Goal: Information Seeking & Learning: Learn about a topic

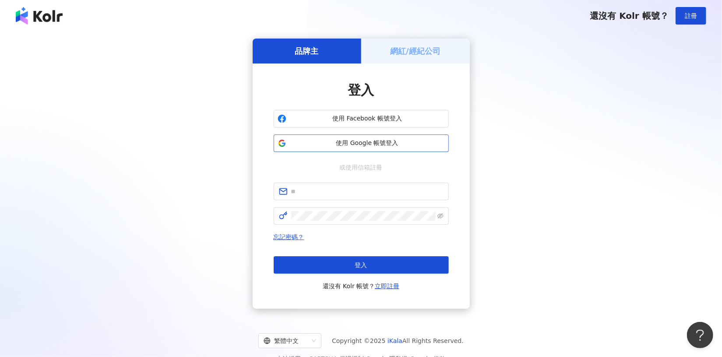
click at [397, 147] on span "使用 Google 帳號登入" at bounding box center [367, 143] width 155 height 9
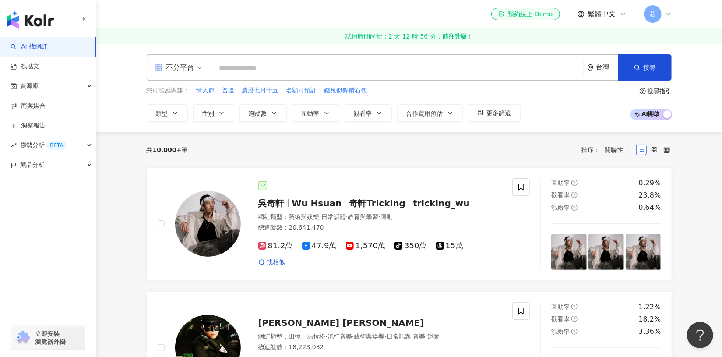
click at [282, 65] on input "search" at bounding box center [397, 68] width 365 height 17
type input "***"
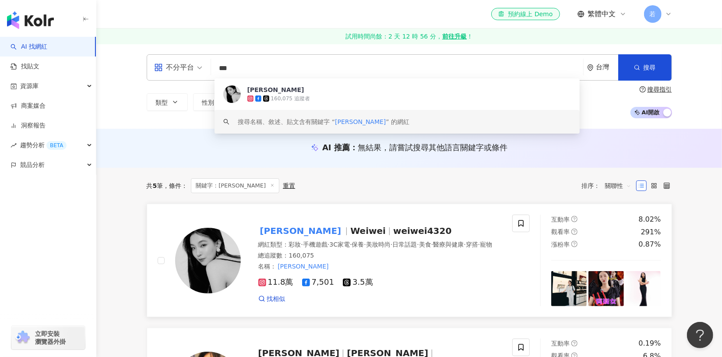
click at [393, 228] on span "weiwei4320" at bounding box center [422, 231] width 58 height 11
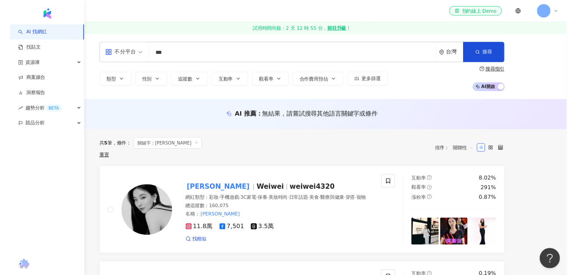
scroll to position [1221, 0]
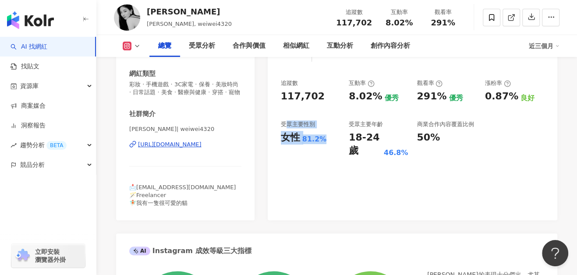
drag, startPoint x: 328, startPoint y: 144, endPoint x: 285, endPoint y: 125, distance: 46.9
click at [284, 119] on div "受眾主要性別 女性 81.2%" at bounding box center [310, 138] width 59 height 37
click at [284, 119] on div "91 K-Score : 優良 近期一到三個月積極發文，且漲粉率與互動率高。 查看說明 追蹤數 117,702 互動率 8.02% 優秀 觀看率 291% 優…" at bounding box center [412, 122] width 289 height 197
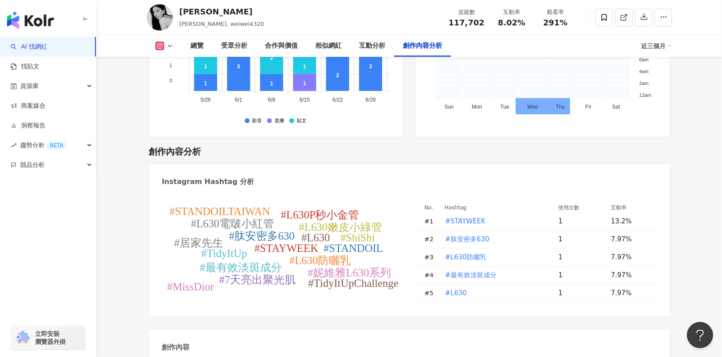
scroll to position [2792, 0]
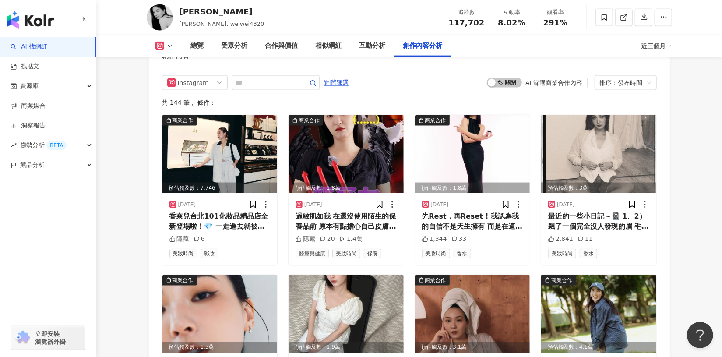
click at [181, 48] on button at bounding box center [164, 46] width 35 height 9
click at [195, 48] on div "總覽" at bounding box center [197, 46] width 13 height 11
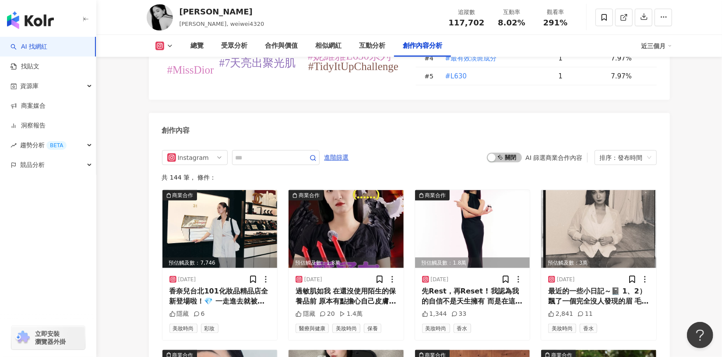
scroll to position [2723, 0]
